Goal: Task Accomplishment & Management: Manage account settings

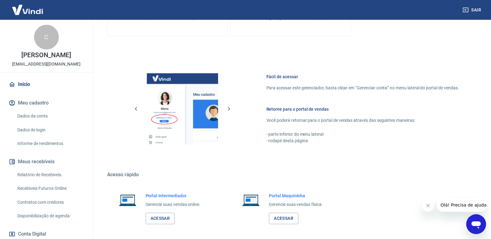
scroll to position [243, 0]
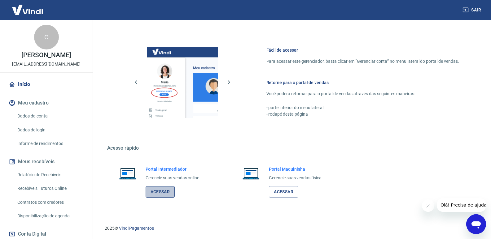
click at [167, 193] on link "Acessar" at bounding box center [159, 191] width 29 height 11
